Goal: Navigation & Orientation: Find specific page/section

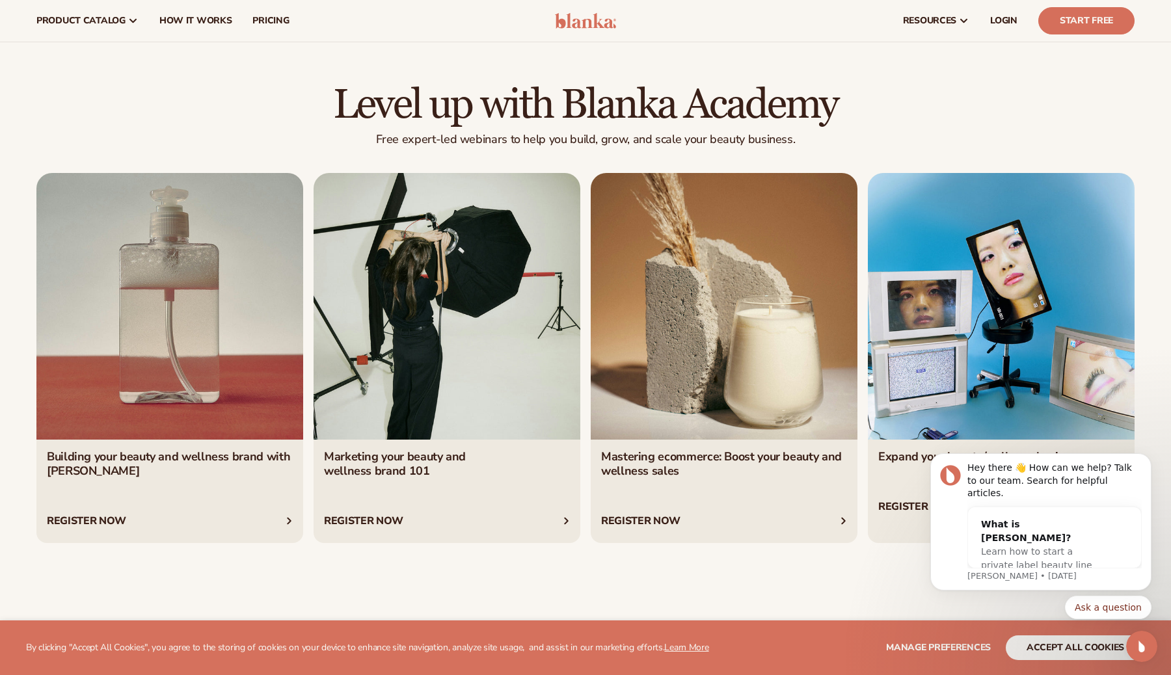
scroll to position [4764, 0]
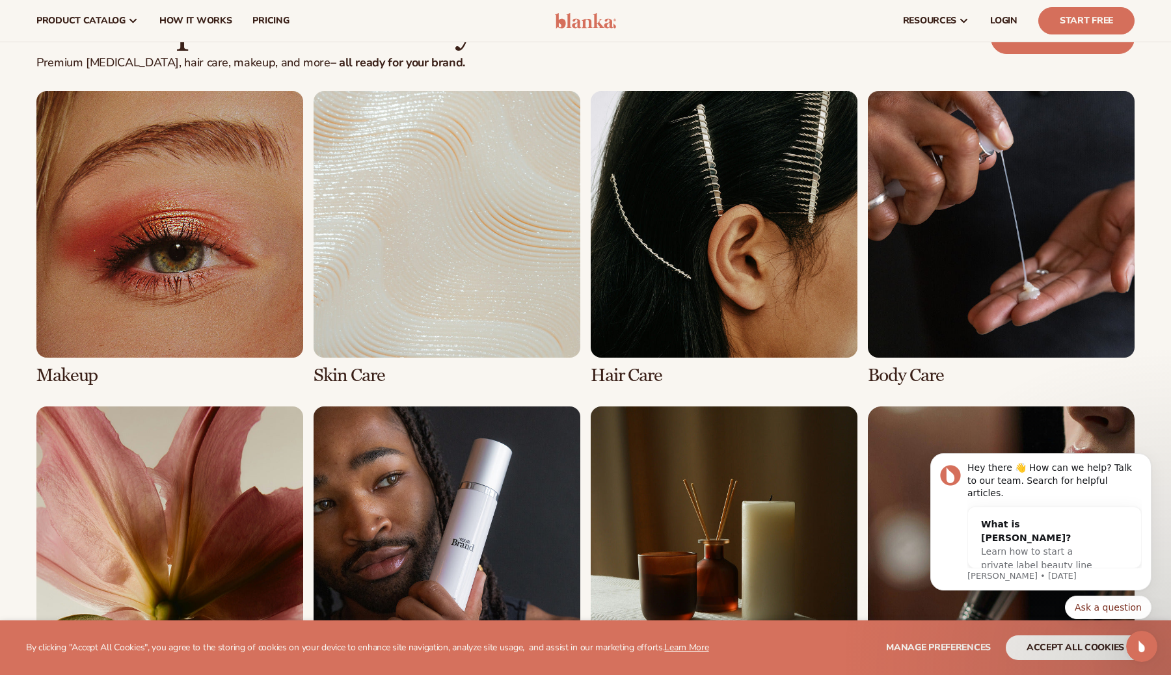
scroll to position [2594, 0]
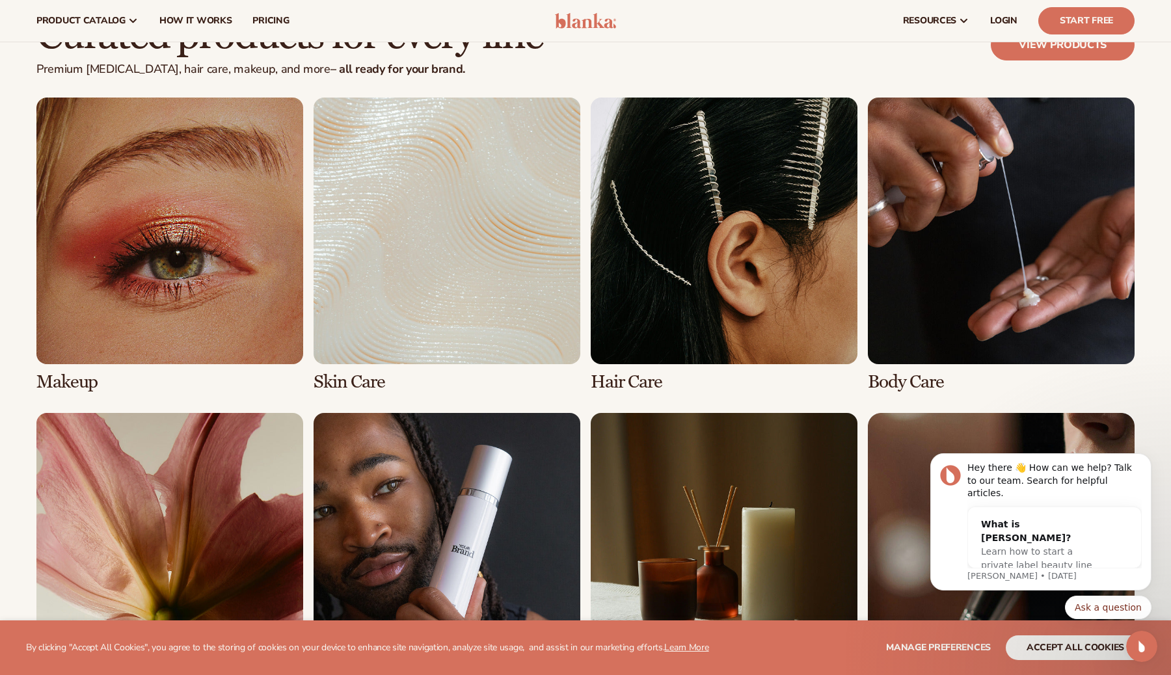
click at [233, 270] on link "1 / 8" at bounding box center [169, 245] width 267 height 295
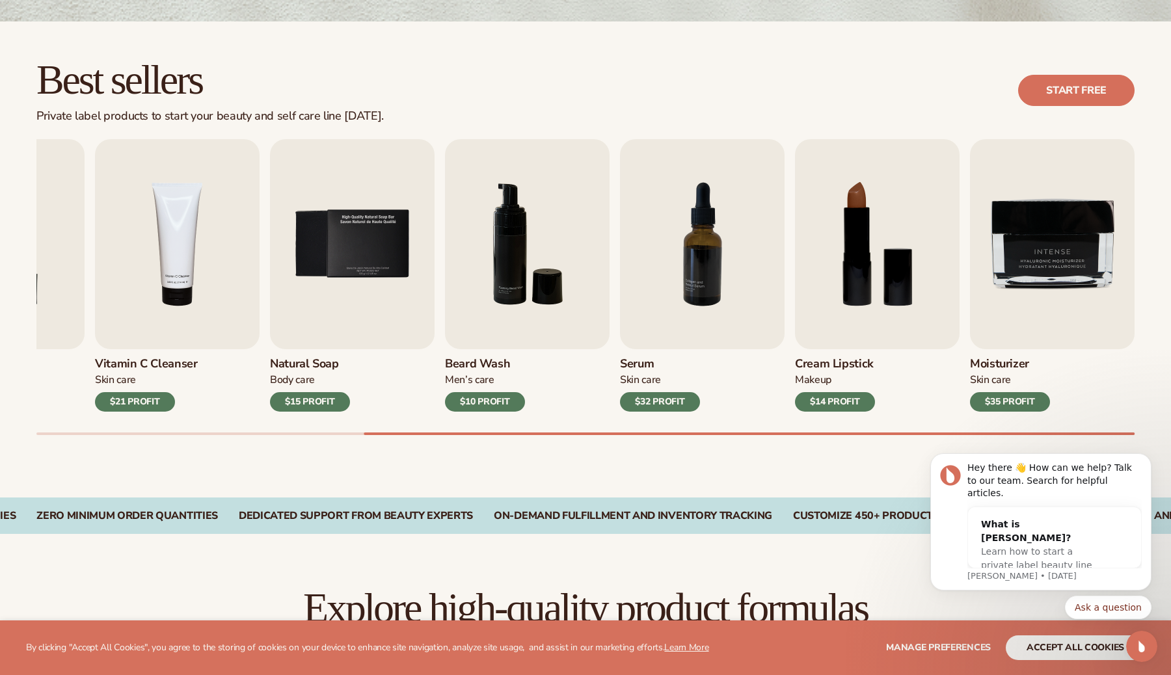
scroll to position [416, 0]
